Goal: Information Seeking & Learning: Learn about a topic

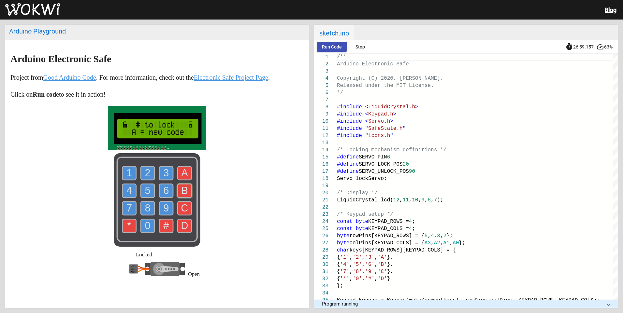
click at [181, 175] on text "A" at bounding box center [184, 172] width 7 height 11
click at [167, 180] on use at bounding box center [166, 173] width 14 height 14
click at [165, 191] on text "6" at bounding box center [166, 190] width 6 height 11
click at [164, 208] on text "9" at bounding box center [166, 208] width 6 height 11
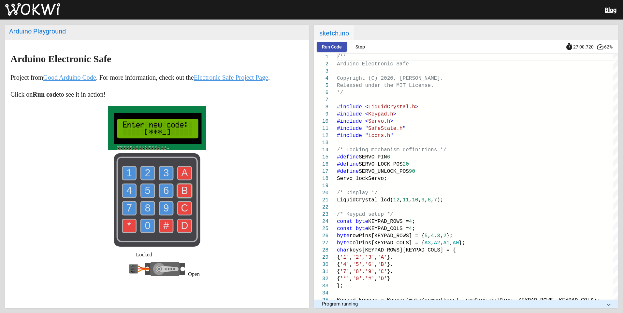
click at [146, 211] on text "8" at bounding box center [148, 208] width 6 height 11
click at [183, 168] on use at bounding box center [185, 173] width 14 height 14
click at [164, 169] on text "3" at bounding box center [166, 172] width 6 height 11
click at [167, 193] on use at bounding box center [166, 191] width 14 height 14
click at [166, 210] on text "9" at bounding box center [166, 208] width 6 height 11
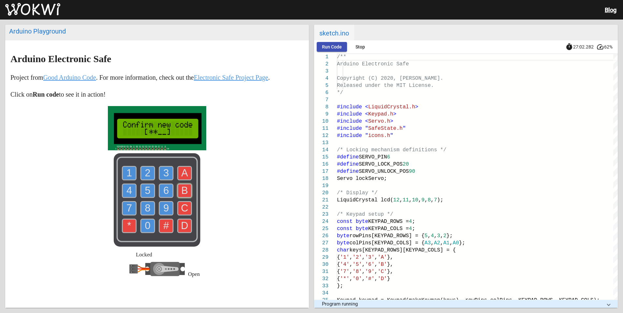
click at [141, 213] on use at bounding box center [148, 209] width 14 height 14
click at [186, 170] on use at bounding box center [185, 173] width 14 height 14
click at [166, 208] on text "9" at bounding box center [166, 208] width 6 height 11
click at [182, 223] on text "D" at bounding box center [184, 225] width 7 height 11
click at [190, 170] on rect at bounding box center [157, 200] width 87 height 94
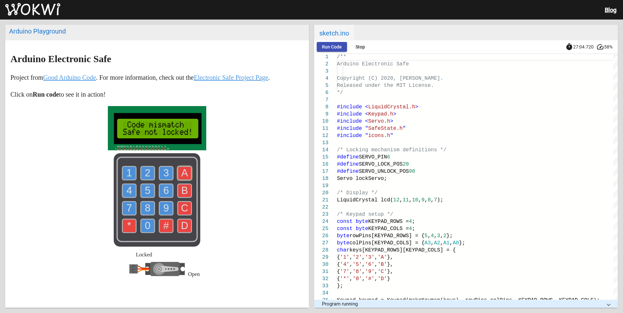
click at [186, 169] on use at bounding box center [185, 173] width 14 height 14
click at [187, 174] on icon "1 2 3 4 5 6 7 8 9 0 * # A B C D" at bounding box center [157, 200] width 87 height 94
click at [186, 175] on use at bounding box center [185, 173] width 14 height 14
click at [419, 204] on div at bounding box center [477, 207] width 281 height 7
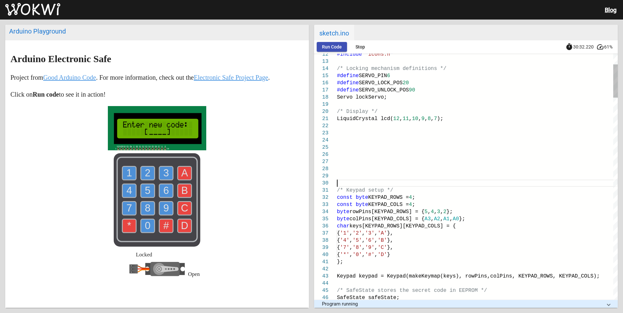
scroll to position [65, 0]
click at [432, 129] on div at bounding box center [477, 126] width 281 height 7
drag, startPoint x: 199, startPoint y: 121, endPoint x: 165, endPoint y: 103, distance: 38.6
click at [188, 112] on rect at bounding box center [157, 128] width 98 height 44
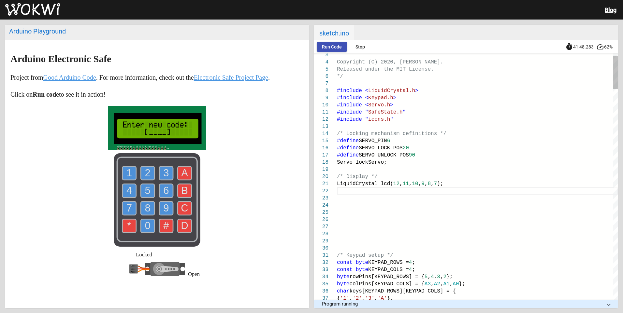
click at [394, 166] on div "Servo lockServo;" at bounding box center [477, 162] width 281 height 7
click at [409, 169] on div at bounding box center [477, 169] width 281 height 7
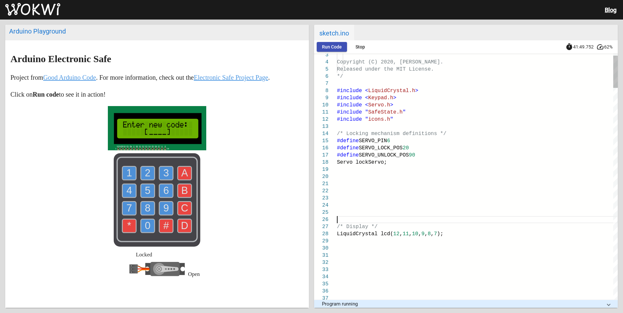
scroll to position [36, 0]
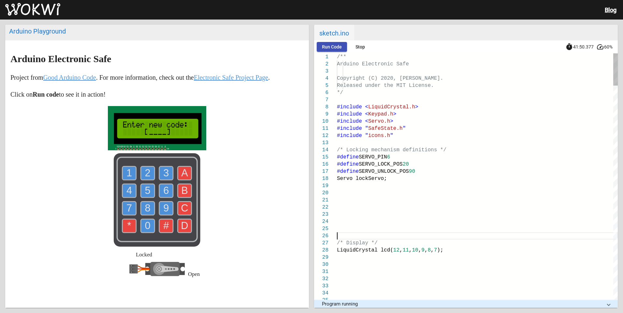
click at [399, 142] on div at bounding box center [477, 142] width 281 height 7
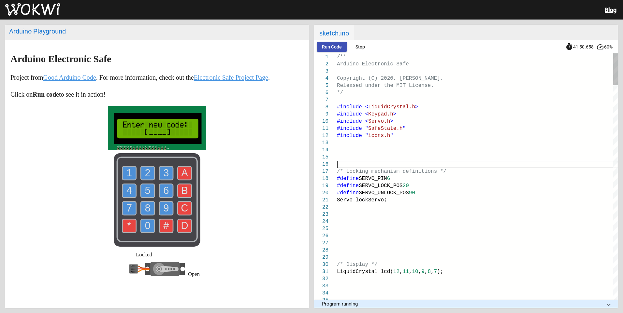
scroll to position [43, 0]
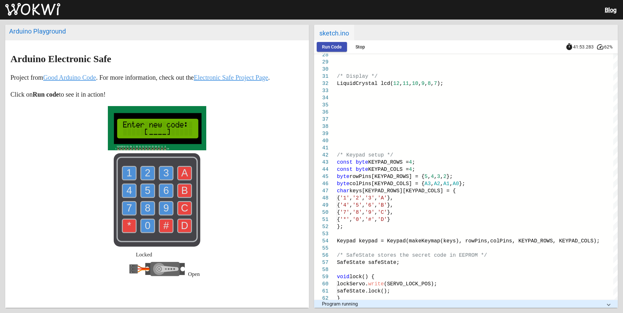
type textarea "#include "SafeState.h" #include "icons.h" /* Locking mechanism definitions */ #…"
